Goal: Task Accomplishment & Management: Use online tool/utility

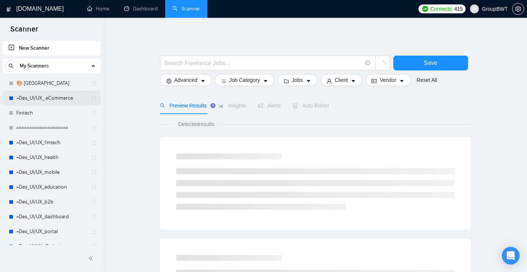
click at [50, 99] on link "+Des_UI/UX_ eCommerce" at bounding box center [51, 98] width 70 height 15
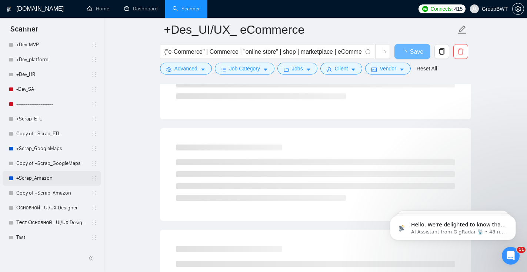
scroll to position [439, 0]
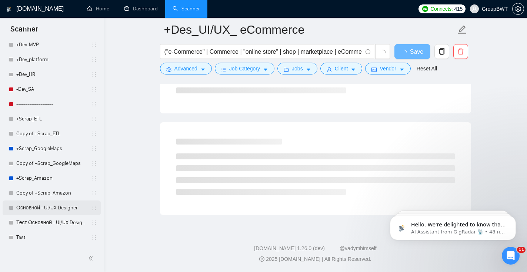
click at [42, 208] on link "Основной - UI/UX Designer" at bounding box center [51, 207] width 70 height 15
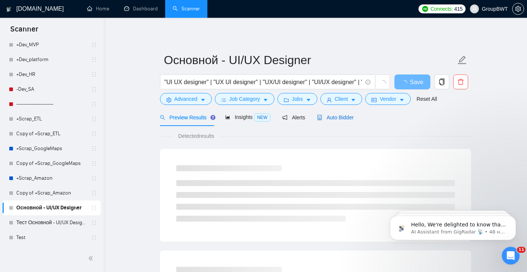
click at [335, 120] on span "Auto Bidder" at bounding box center [335, 118] width 37 height 6
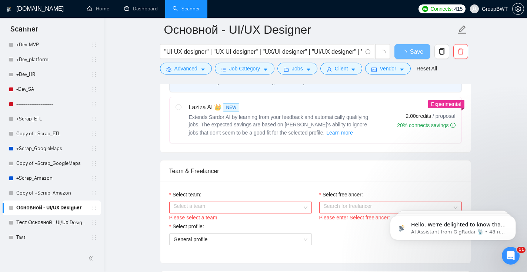
scroll to position [299, 0]
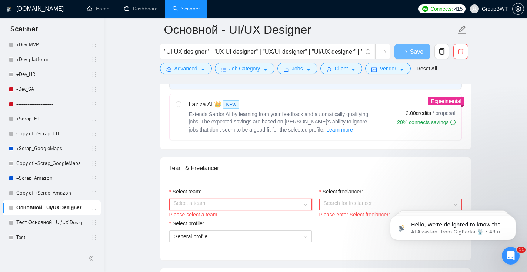
click at [272, 203] on input "Select team:" at bounding box center [238, 204] width 129 height 11
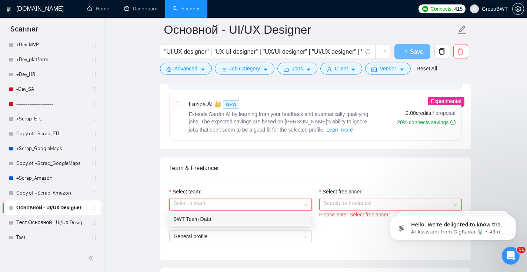
click at [244, 217] on div "BWT Team Data" at bounding box center [240, 219] width 134 height 8
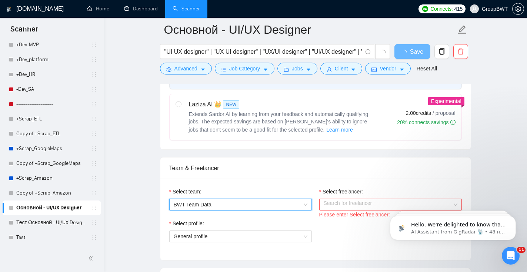
click at [335, 206] on input "Select freelancer:" at bounding box center [388, 204] width 129 height 11
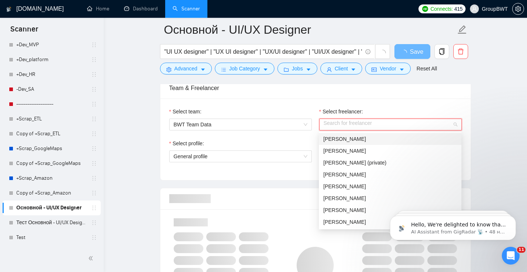
scroll to position [383, 0]
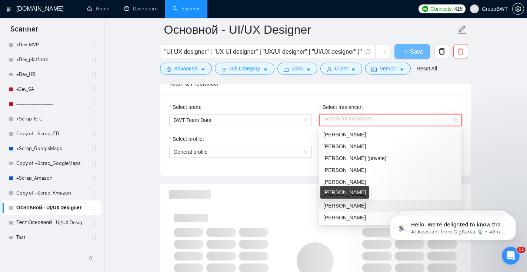
click at [346, 206] on span "[PERSON_NAME]" at bounding box center [345, 206] width 43 height 6
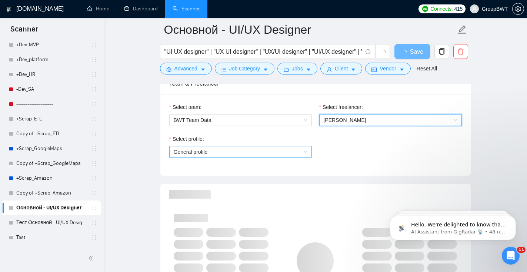
click at [252, 152] on span "General profile" at bounding box center [241, 151] width 134 height 11
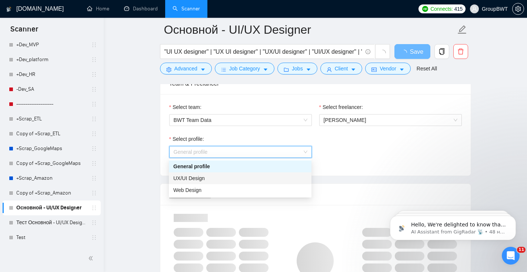
click at [237, 178] on div "UX/UI Design" at bounding box center [240, 178] width 134 height 8
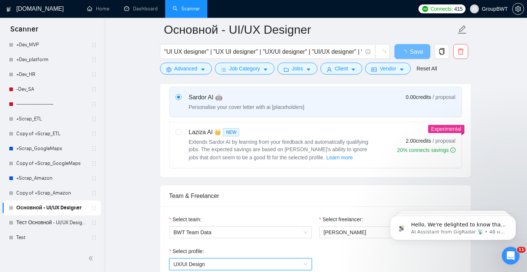
scroll to position [236, 0]
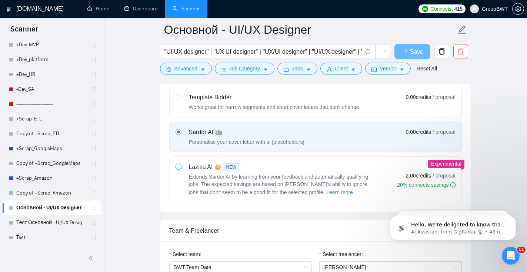
click at [178, 168] on input "radio" at bounding box center [178, 166] width 5 height 5
radio input "true"
radio input "false"
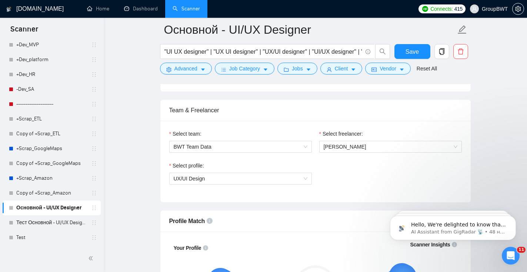
scroll to position [344, 0]
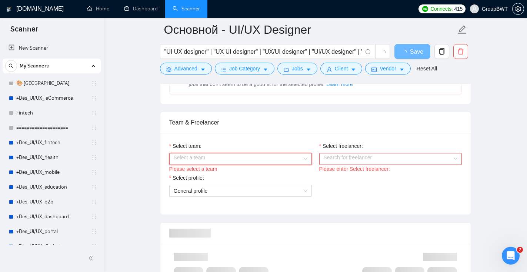
click at [289, 159] on input "Select team:" at bounding box center [238, 158] width 129 height 11
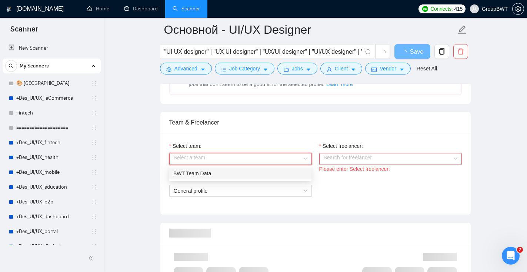
click at [272, 172] on div "BWT Team Data" at bounding box center [240, 173] width 134 height 8
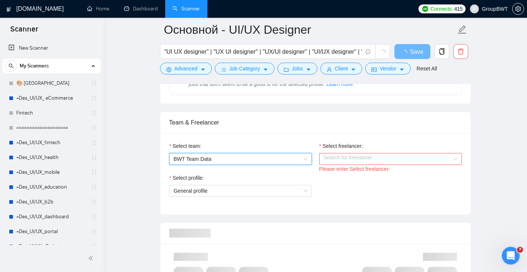
click at [354, 160] on input "Select freelancer:" at bounding box center [388, 158] width 129 height 11
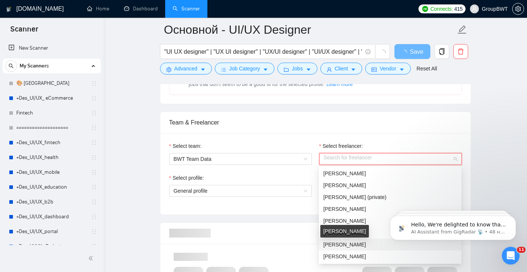
click at [345, 243] on span "[PERSON_NAME]" at bounding box center [345, 245] width 43 height 6
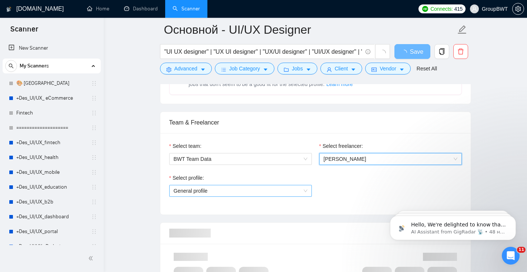
click at [275, 193] on span "General profile" at bounding box center [241, 190] width 134 height 11
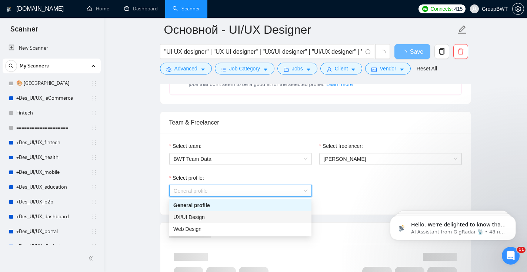
click at [245, 216] on div "UX/UI Design" at bounding box center [240, 217] width 134 height 8
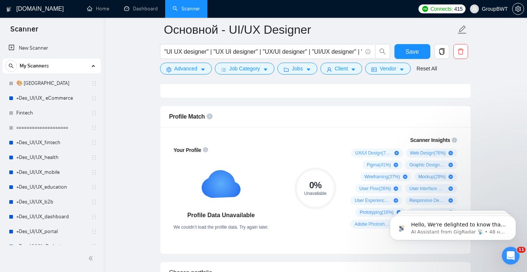
scroll to position [492, 0]
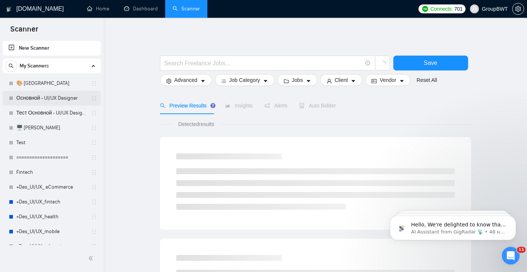
click at [41, 99] on link "Основной - UI/UX Designer" at bounding box center [51, 98] width 70 height 15
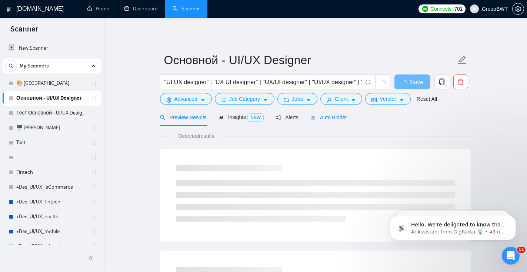
click at [341, 119] on span "Auto Bidder" at bounding box center [329, 118] width 37 height 6
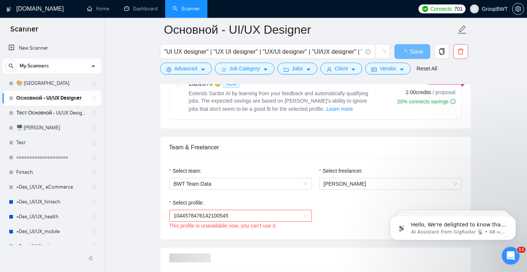
scroll to position [334, 0]
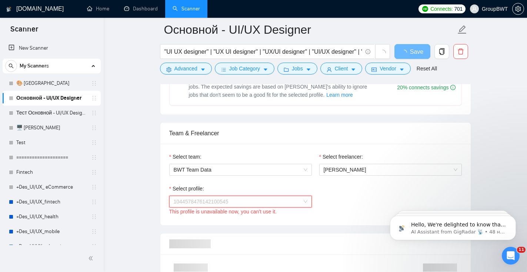
click at [285, 201] on span "1044578476142100545" at bounding box center [241, 201] width 134 height 11
click at [349, 205] on div "Select profile: 1044578476142100545 This profile is unavailable now, you can't …" at bounding box center [316, 201] width 300 height 32
click at [342, 174] on span "[PERSON_NAME]" at bounding box center [391, 169] width 134 height 11
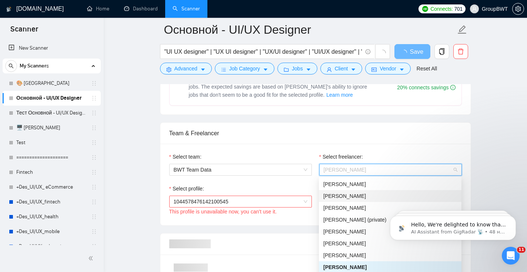
click at [340, 191] on div "[PERSON_NAME]" at bounding box center [390, 196] width 143 height 12
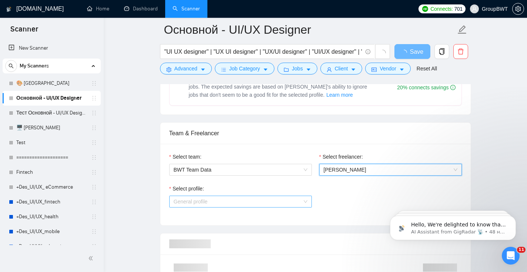
click at [287, 202] on span "General profile" at bounding box center [241, 201] width 134 height 11
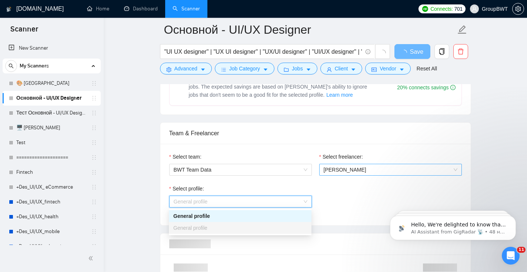
click at [348, 175] on span "[PERSON_NAME]" at bounding box center [391, 169] width 134 height 11
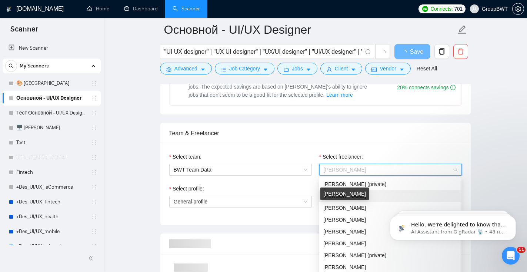
scroll to position [40, 0]
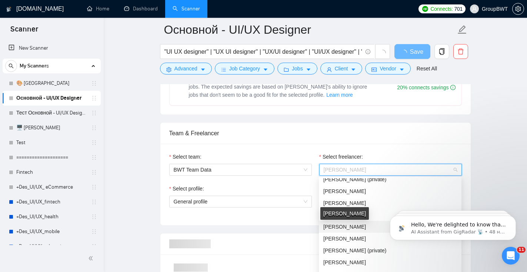
click at [331, 228] on span "[PERSON_NAME]" at bounding box center [345, 227] width 43 height 6
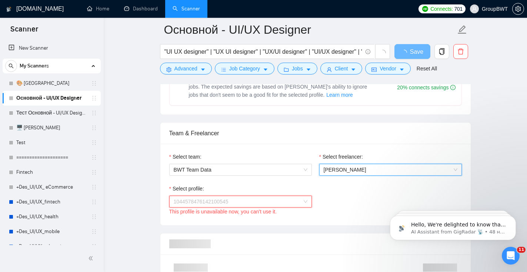
click at [279, 202] on span "1044578476142100545" at bounding box center [241, 201] width 134 height 11
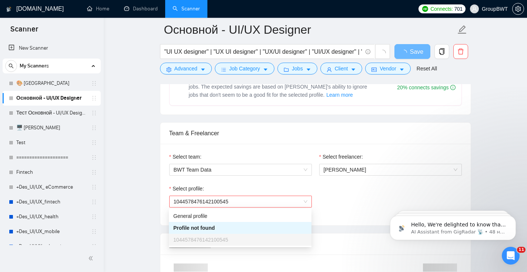
click at [341, 208] on div "Select profile: 1044578476142100545 This profile is unavailable now, you can't …" at bounding box center [316, 201] width 300 height 32
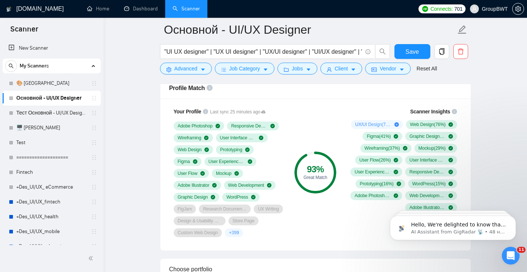
scroll to position [519, 0]
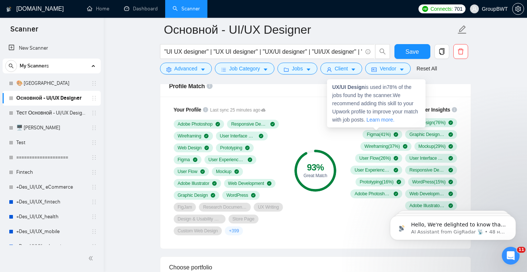
click at [370, 126] on span "UX/UI Design ( 78 %)" at bounding box center [373, 123] width 36 height 6
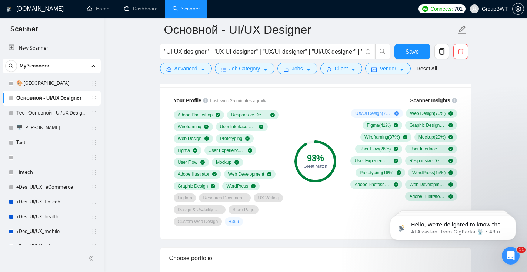
scroll to position [530, 0]
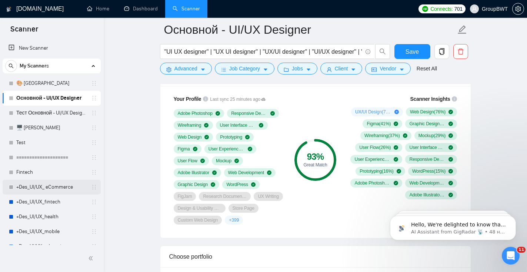
click at [45, 188] on link "+Des_UI/UX_ eCommerce" at bounding box center [51, 187] width 70 height 15
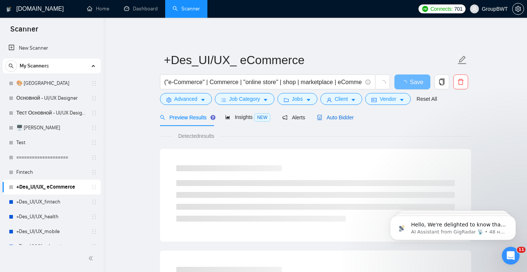
click at [340, 116] on span "Auto Bidder" at bounding box center [335, 118] width 37 height 6
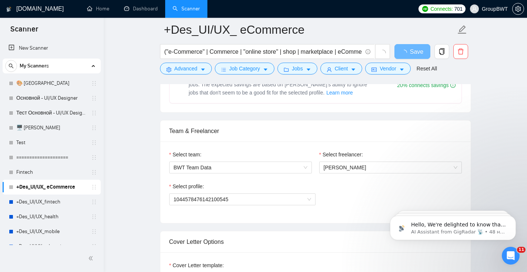
scroll to position [339, 0]
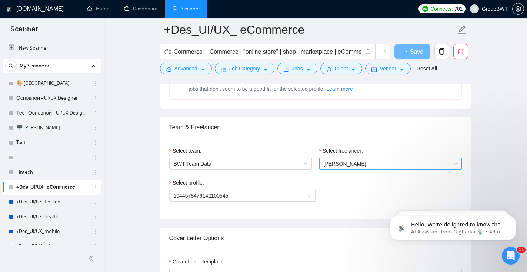
click at [344, 168] on span "[PERSON_NAME]" at bounding box center [391, 163] width 134 height 11
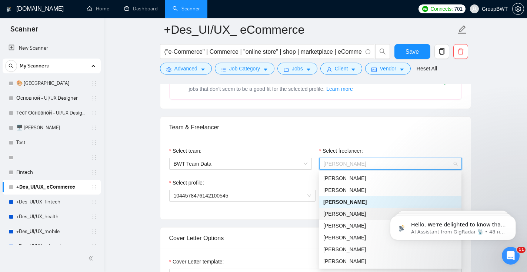
scroll to position [23, 0]
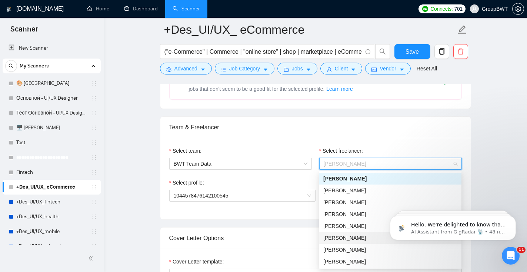
click at [348, 241] on div "[PERSON_NAME]" at bounding box center [391, 238] width 134 height 8
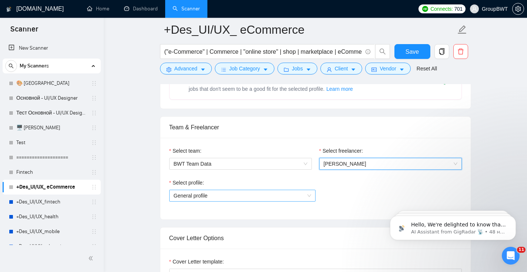
click at [257, 196] on span "General profile" at bounding box center [242, 195] width 137 height 11
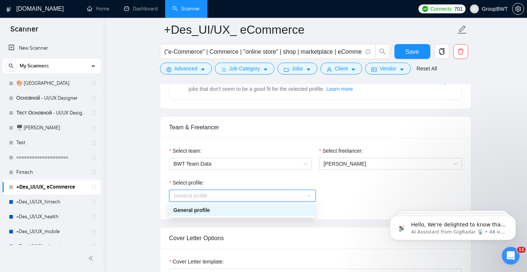
click at [335, 190] on div "Select profile: General profile" at bounding box center [315, 195] width 293 height 32
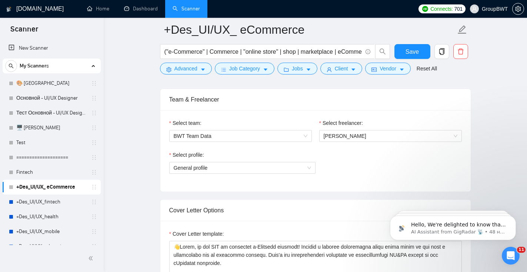
scroll to position [382, 0]
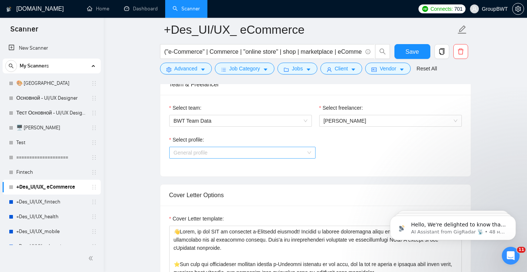
click at [220, 155] on span "General profile" at bounding box center [242, 152] width 137 height 11
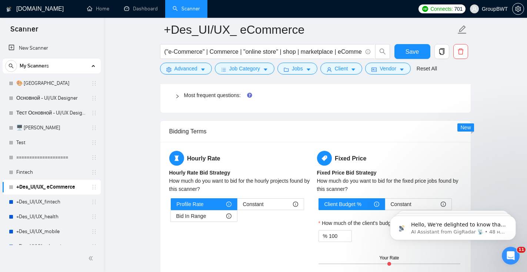
scroll to position [787, 0]
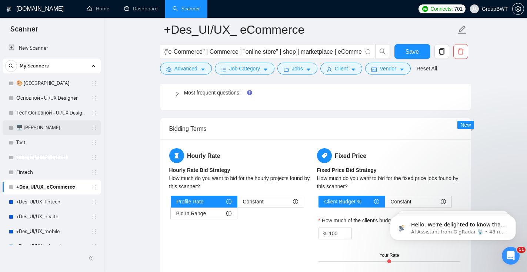
click at [45, 130] on link "🖥️ [PERSON_NAME]" at bounding box center [51, 127] width 70 height 15
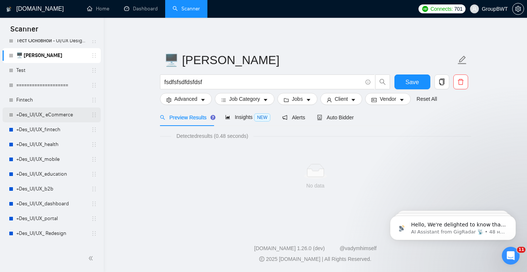
scroll to position [70, 0]
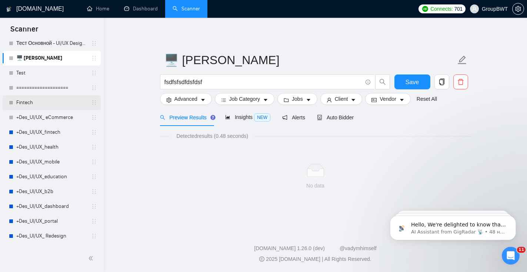
click at [45, 105] on link "Fintech" at bounding box center [51, 102] width 70 height 15
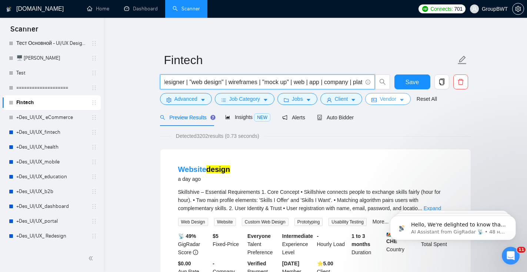
scroll to position [0, 366]
drag, startPoint x: 210, startPoint y: 85, endPoint x: 374, endPoint y: 102, distance: 164.3
click at [374, 102] on form "Fintech (bank | FinTech | finance | crypto | cryptocurrency | money | investmen…" at bounding box center [315, 78] width 311 height 60
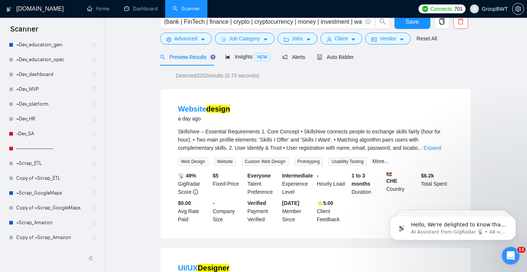
scroll to position [0, 0]
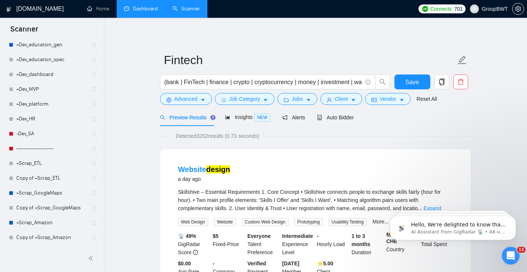
click at [130, 11] on link "Dashboard" at bounding box center [141, 9] width 34 height 6
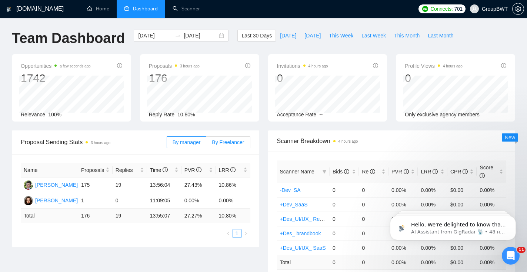
click at [236, 142] on span "By Freelancer" at bounding box center [228, 142] width 32 height 6
click at [206, 144] on input "By Freelancer" at bounding box center [206, 144] width 0 height 0
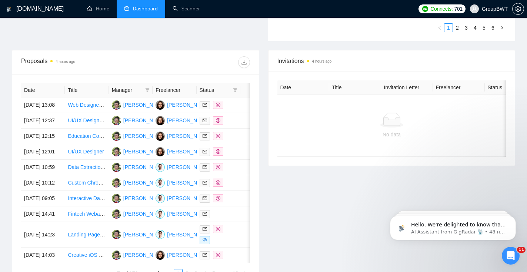
scroll to position [254, 0]
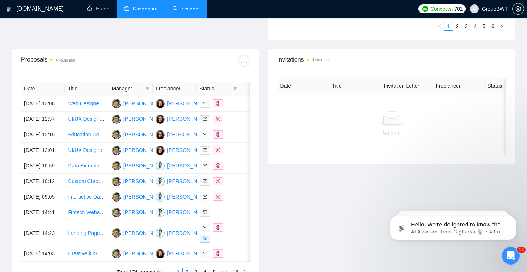
click at [191, 11] on link "Scanner" at bounding box center [186, 9] width 27 height 6
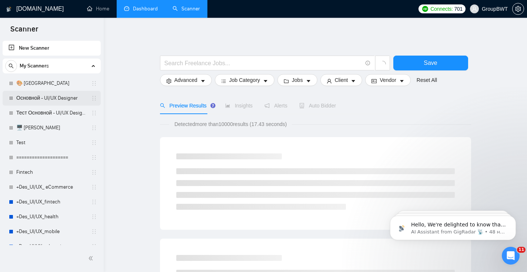
click at [42, 100] on link "Основной - UI/UX Designer" at bounding box center [51, 98] width 70 height 15
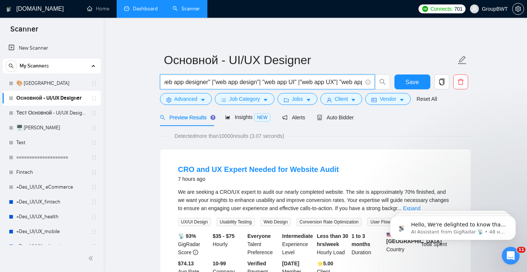
scroll to position [0, 2587]
drag, startPoint x: 215, startPoint y: 80, endPoint x: 377, endPoint y: 79, distance: 161.2
click at [377, 79] on span ""UI UX designer" | "UX UI designer" | "UX/UI designer" | "UI/UX designer" | "UI…" at bounding box center [275, 81] width 231 height 15
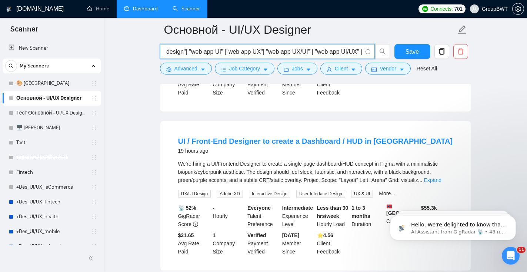
scroll to position [1257, 0]
